Goal: Task Accomplishment & Management: Manage account settings

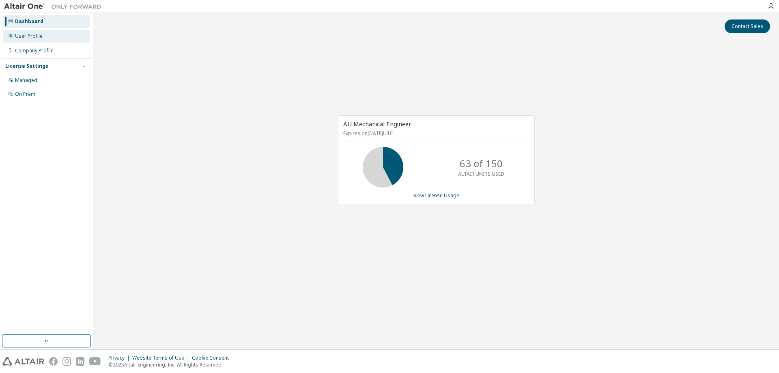
click at [34, 34] on div "User Profile" at bounding box center [29, 36] width 28 height 6
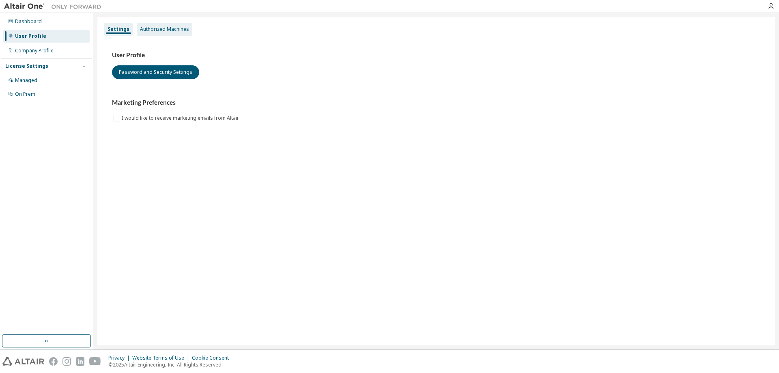
click at [158, 28] on div "Authorized Machines" at bounding box center [164, 29] width 49 height 6
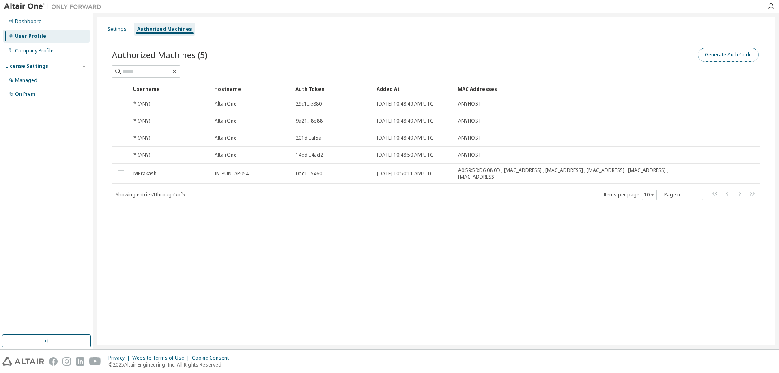
click at [737, 56] on button "Generate Auth Code" at bounding box center [728, 55] width 61 height 14
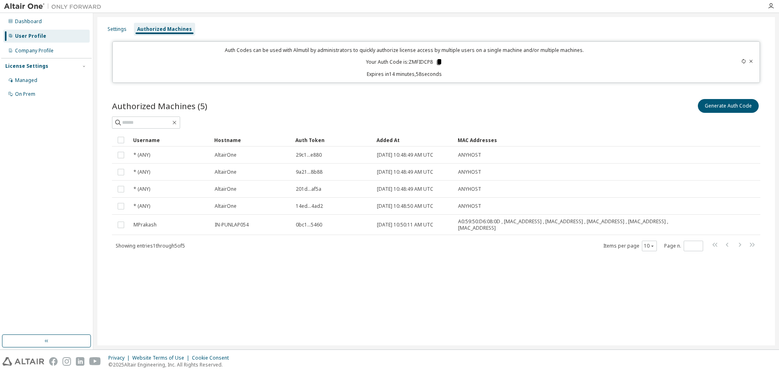
click at [439, 63] on icon at bounding box center [439, 62] width 4 height 6
